Goal: Information Seeking & Learning: Learn about a topic

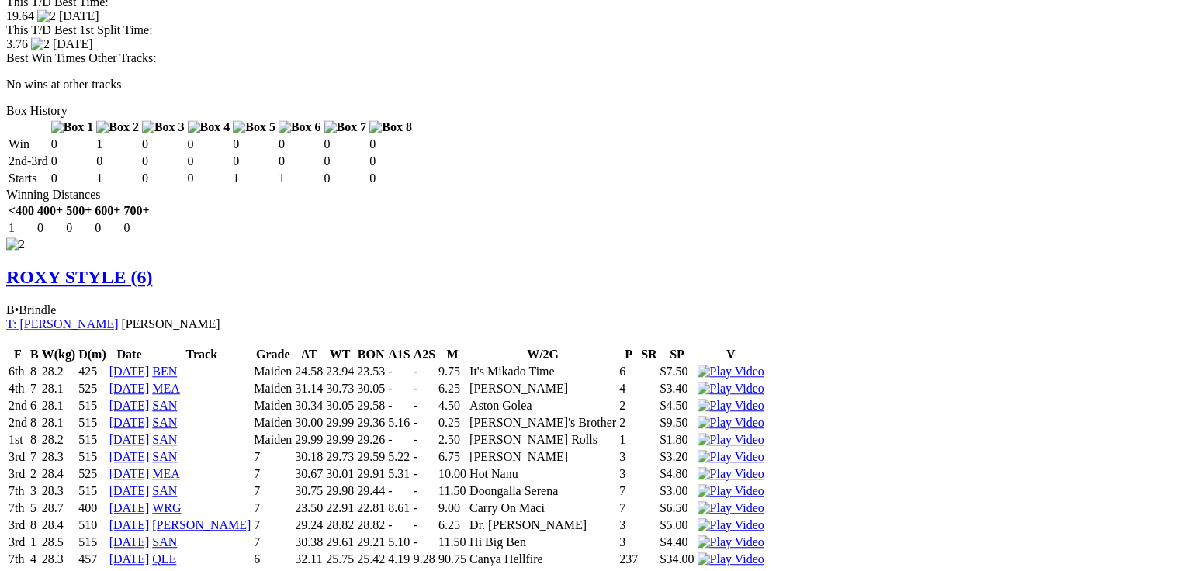
scroll to position [1800, 0]
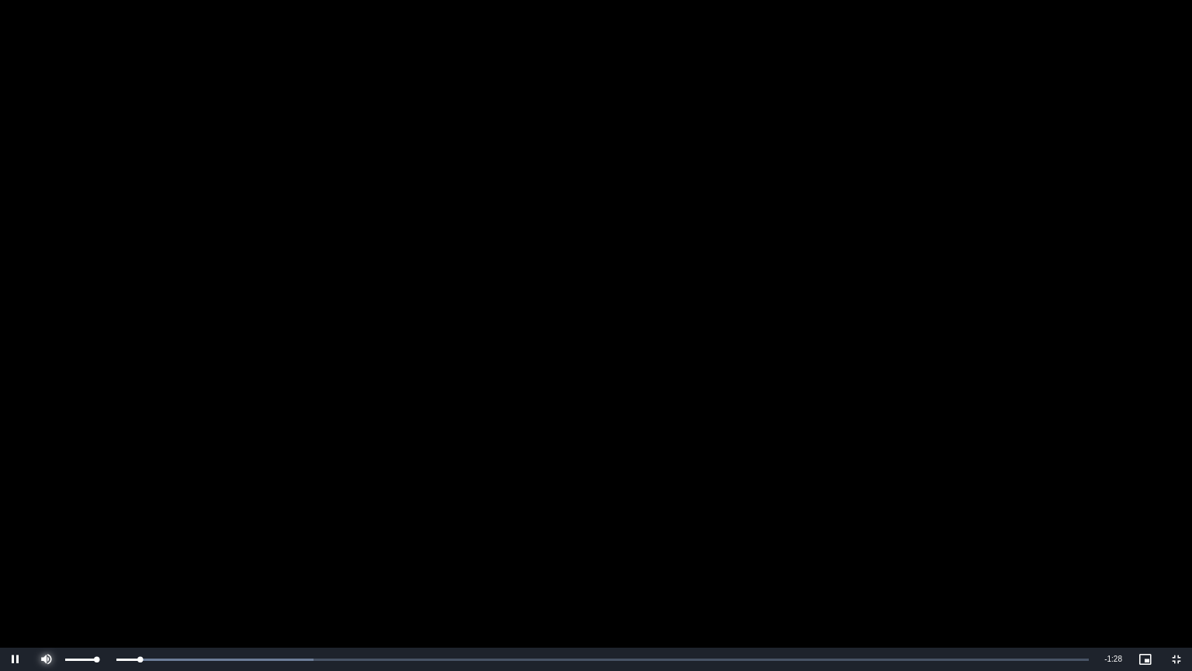
click at [46, 570] on span "Video Player" at bounding box center [46, 659] width 31 height 0
click at [177, 570] on div "Loaded : 26.99% 0:09 0:09" at bounding box center [579, 659] width 1019 height 4
click at [230, 570] on div "Loaded : 33.74% 0:14 0:14" at bounding box center [579, 658] width 1034 height 23
click at [290, 570] on div "Loaded : 47.24% 0:19 0:15" at bounding box center [579, 659] width 1019 height 4
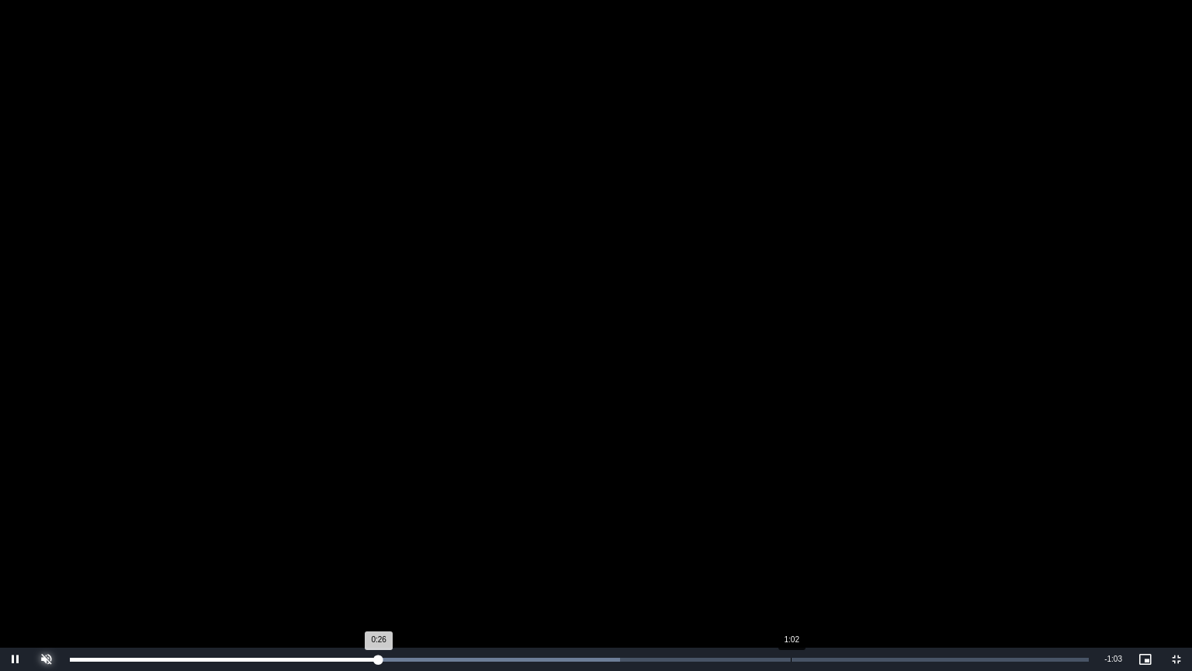
click at [791, 570] on div "1:02" at bounding box center [791, 659] width 1 height 4
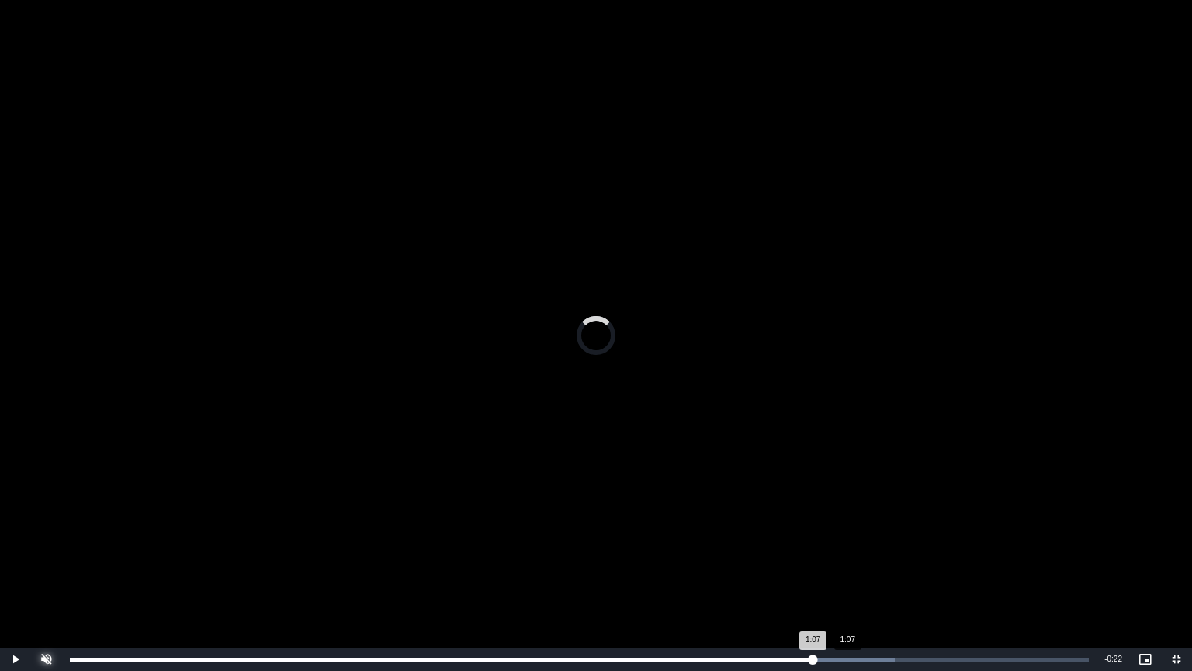
click at [847, 570] on div "Loaded : 80.98% 1:07 1:07" at bounding box center [579, 658] width 1034 height 23
click at [873, 570] on div "Loaded : 87.73% 1:09 1:08" at bounding box center [579, 658] width 1034 height 23
click at [851, 570] on div "Loaded : 94.48% 1:08 1:10" at bounding box center [579, 659] width 1019 height 4
click at [686, 570] on div "Loaded : 100.00% 0:53 1:09" at bounding box center [579, 658] width 1034 height 23
click at [618, 570] on div "Loaded : 61.27% 0:47 0:53" at bounding box center [579, 658] width 1034 height 23
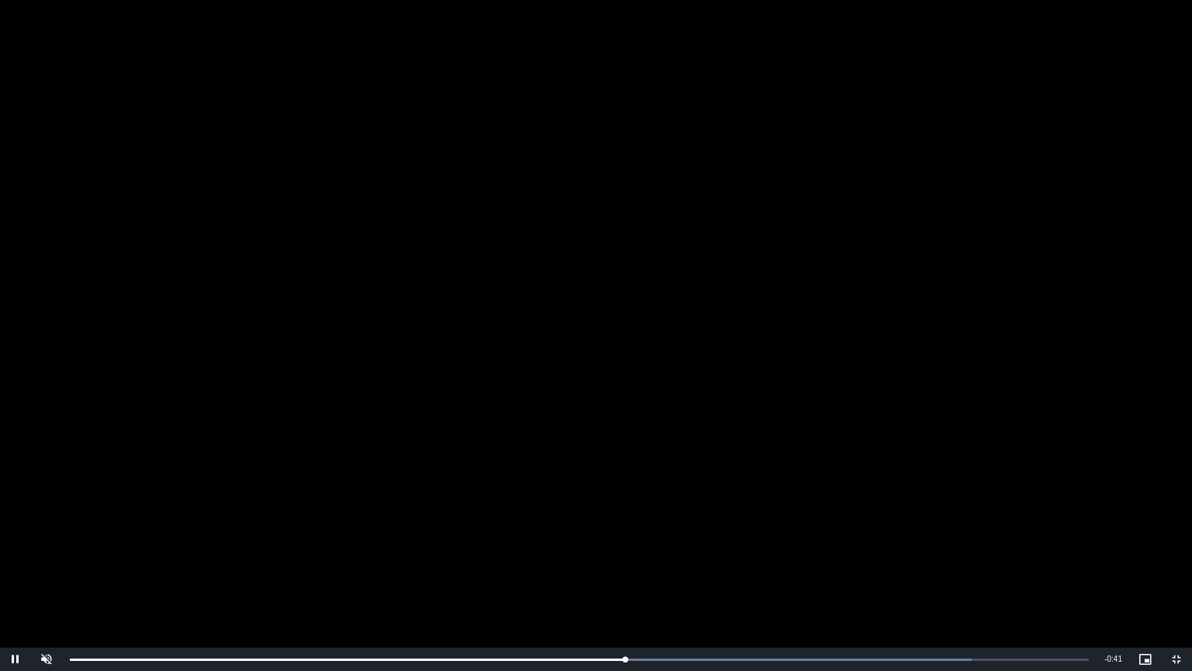
click at [522, 522] on video "To view this video please enable JavaScript, and consider upgrading to a web br…" at bounding box center [596, 335] width 1192 height 671
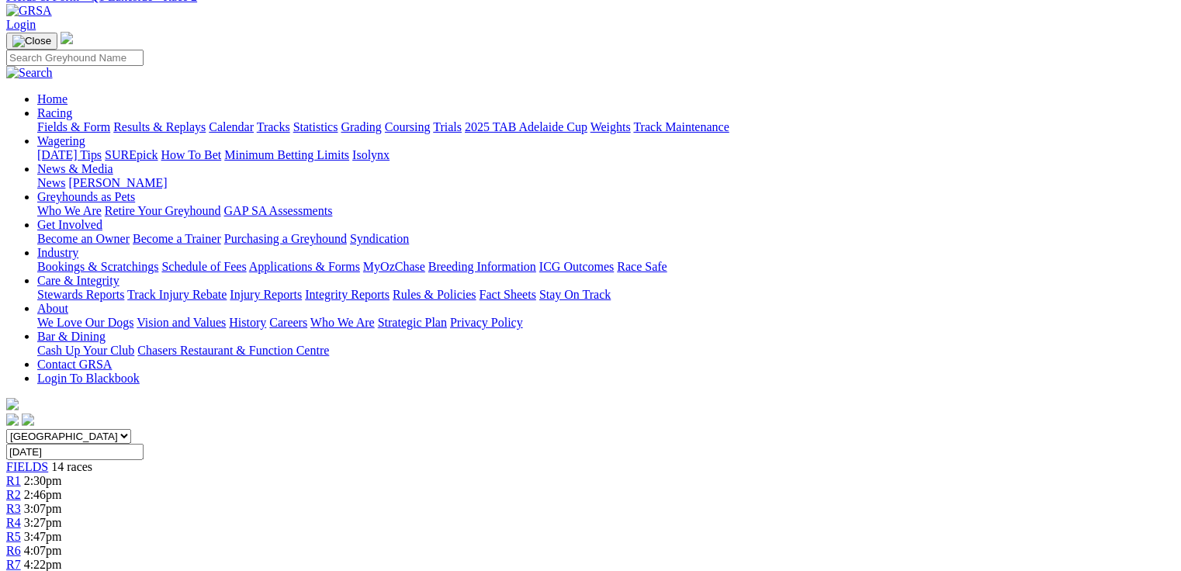
scroll to position [0, 0]
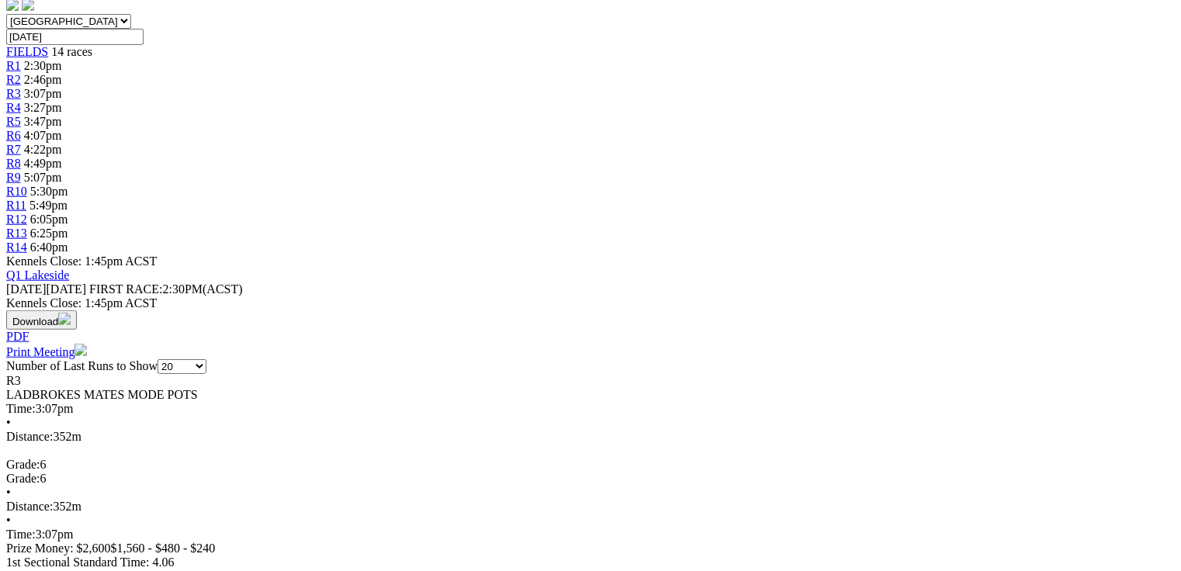
scroll to position [497, 0]
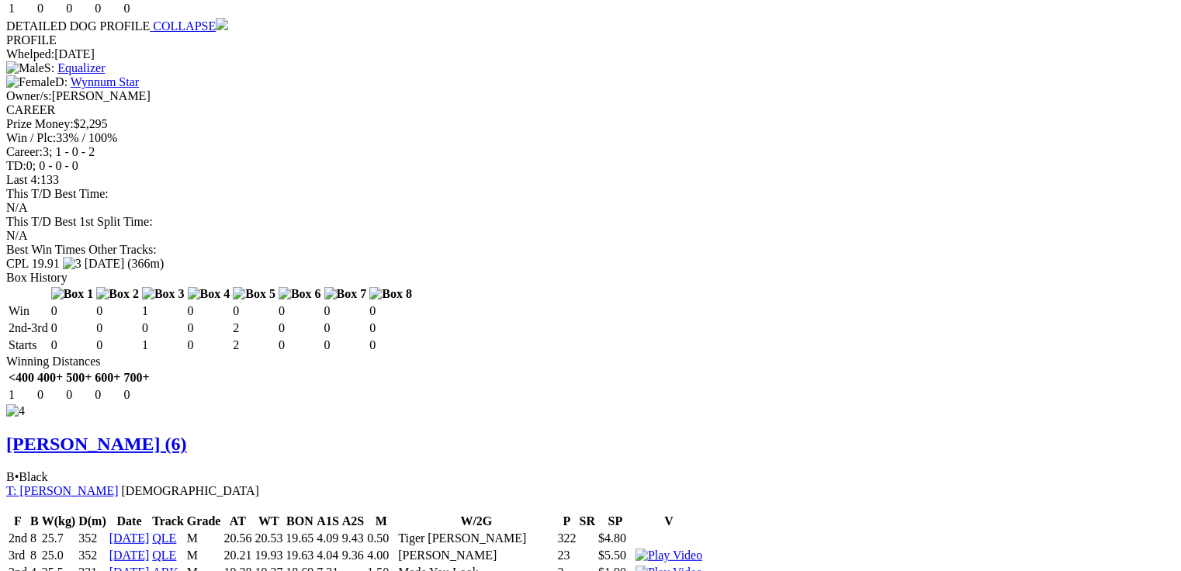
scroll to position [0, 0]
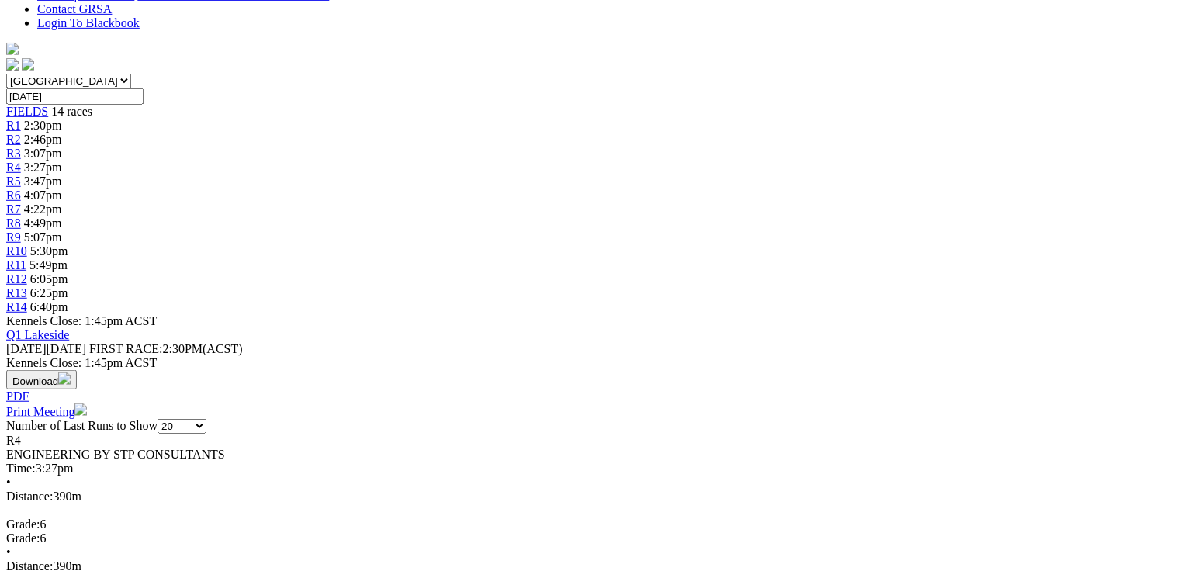
scroll to position [435, 0]
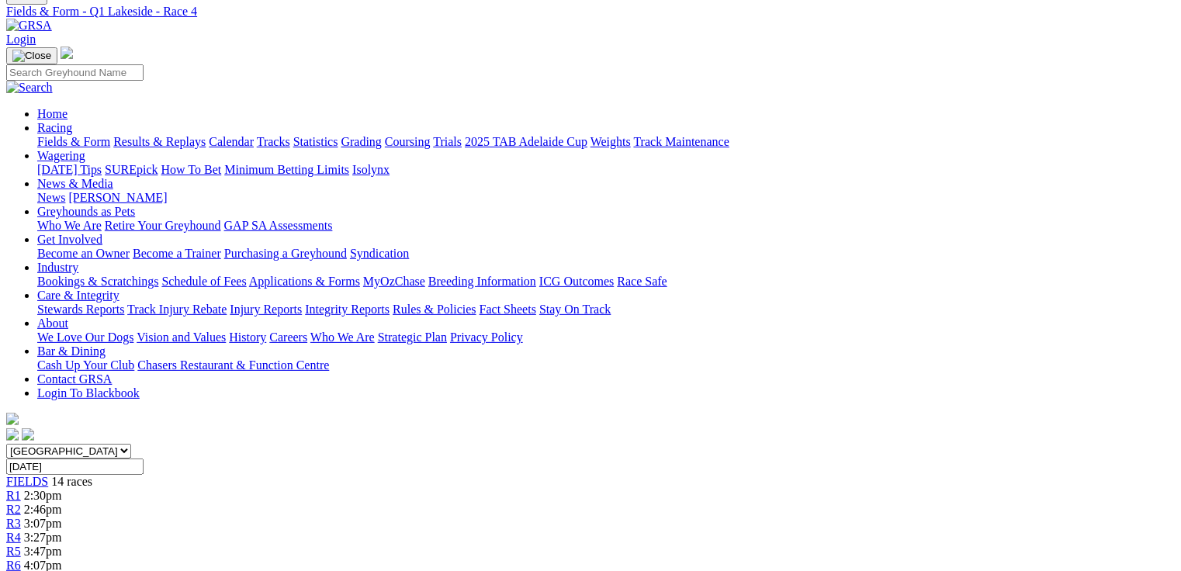
scroll to position [62, 0]
click at [62, 545] on span "3:47pm" at bounding box center [43, 551] width 38 height 13
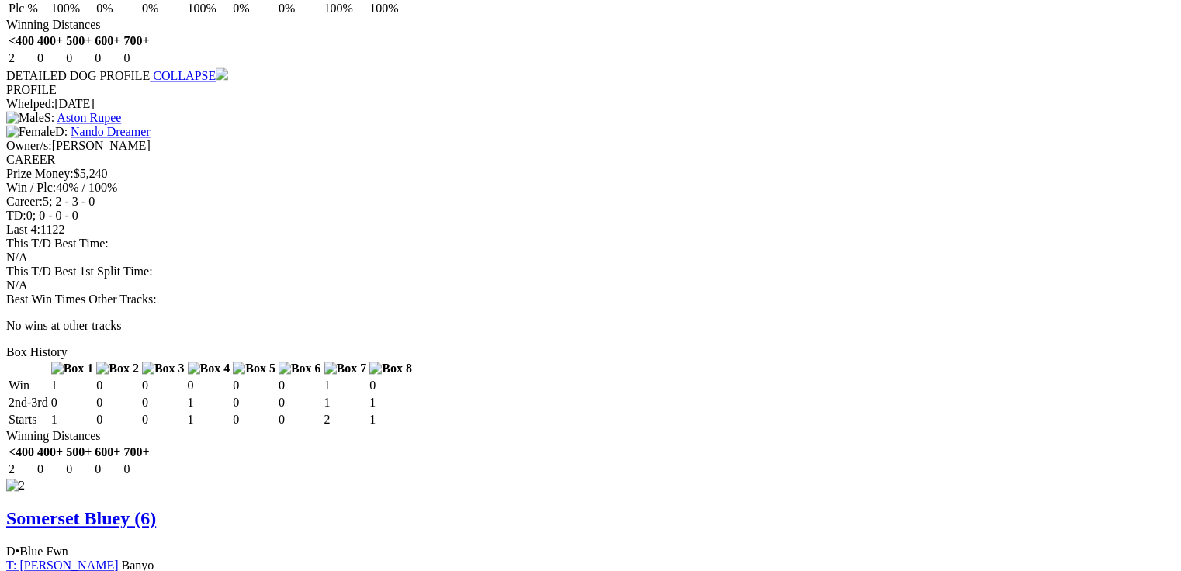
scroll to position [1552, 0]
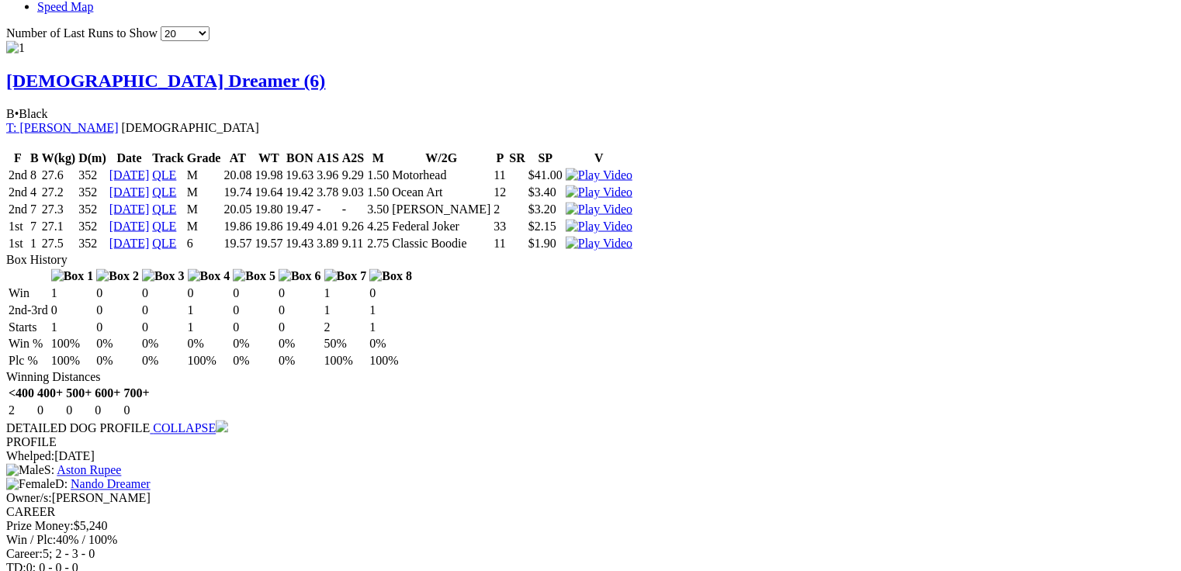
scroll to position [0, 0]
